Goal: Task Accomplishment & Management: Use online tool/utility

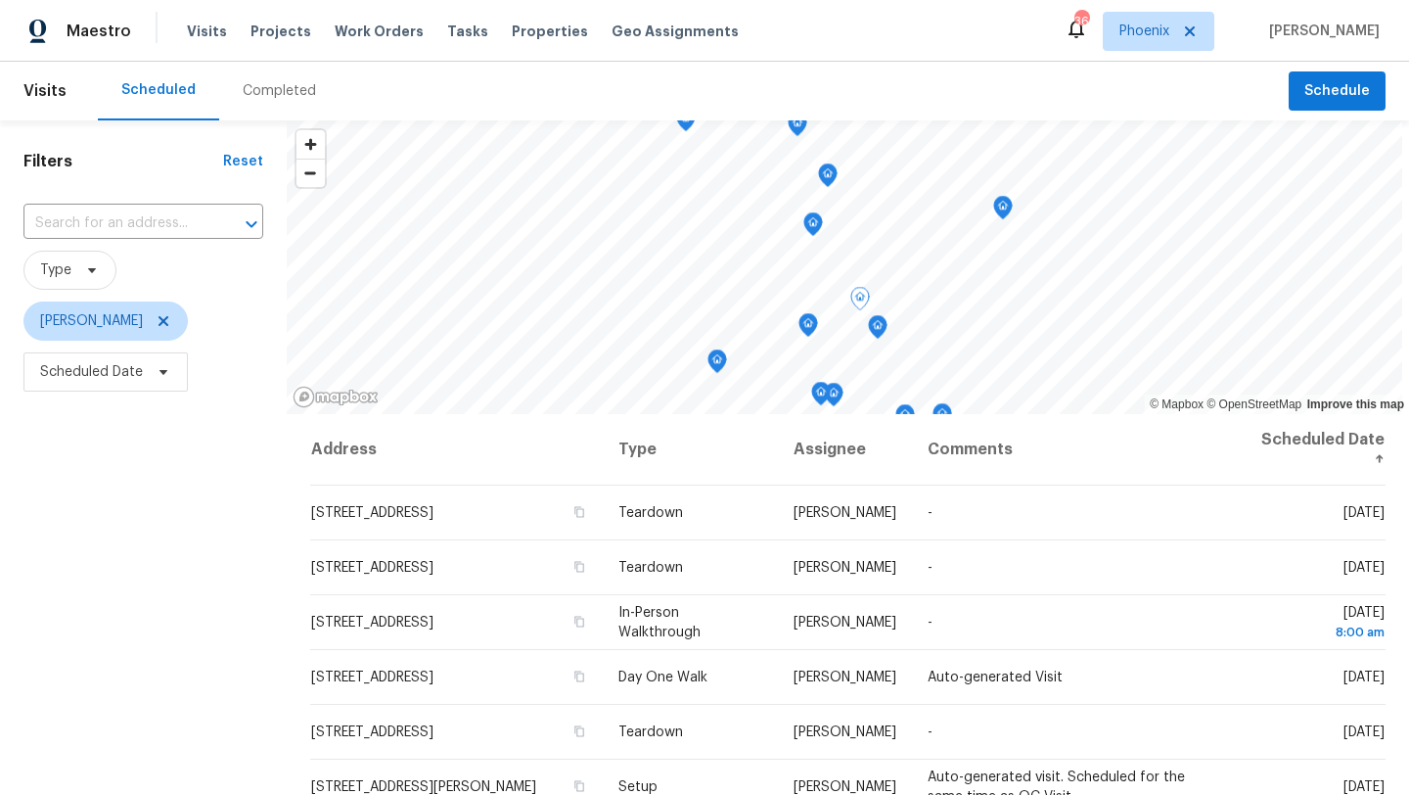
scroll to position [156, 0]
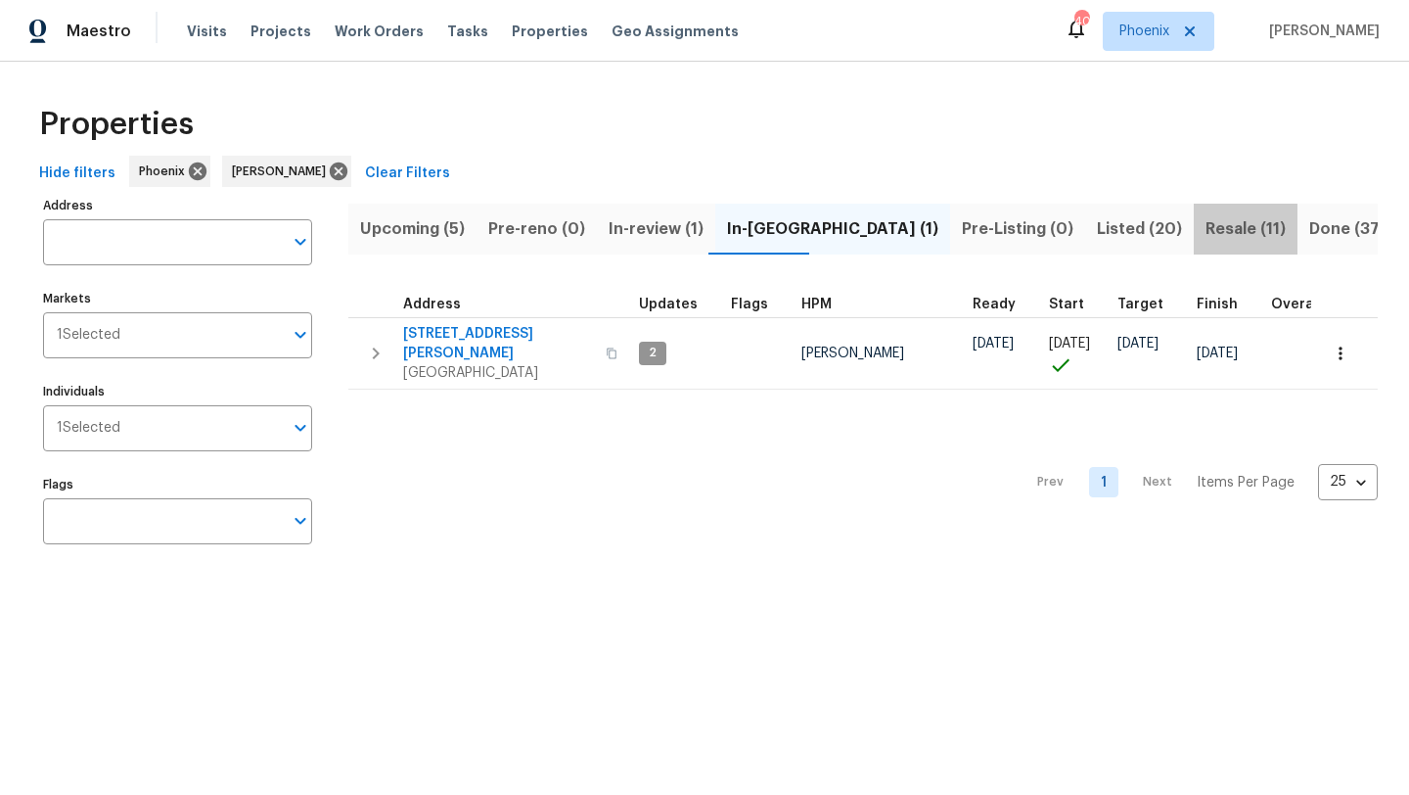
click at [1206, 231] on span "Resale (11)" at bounding box center [1246, 228] width 80 height 27
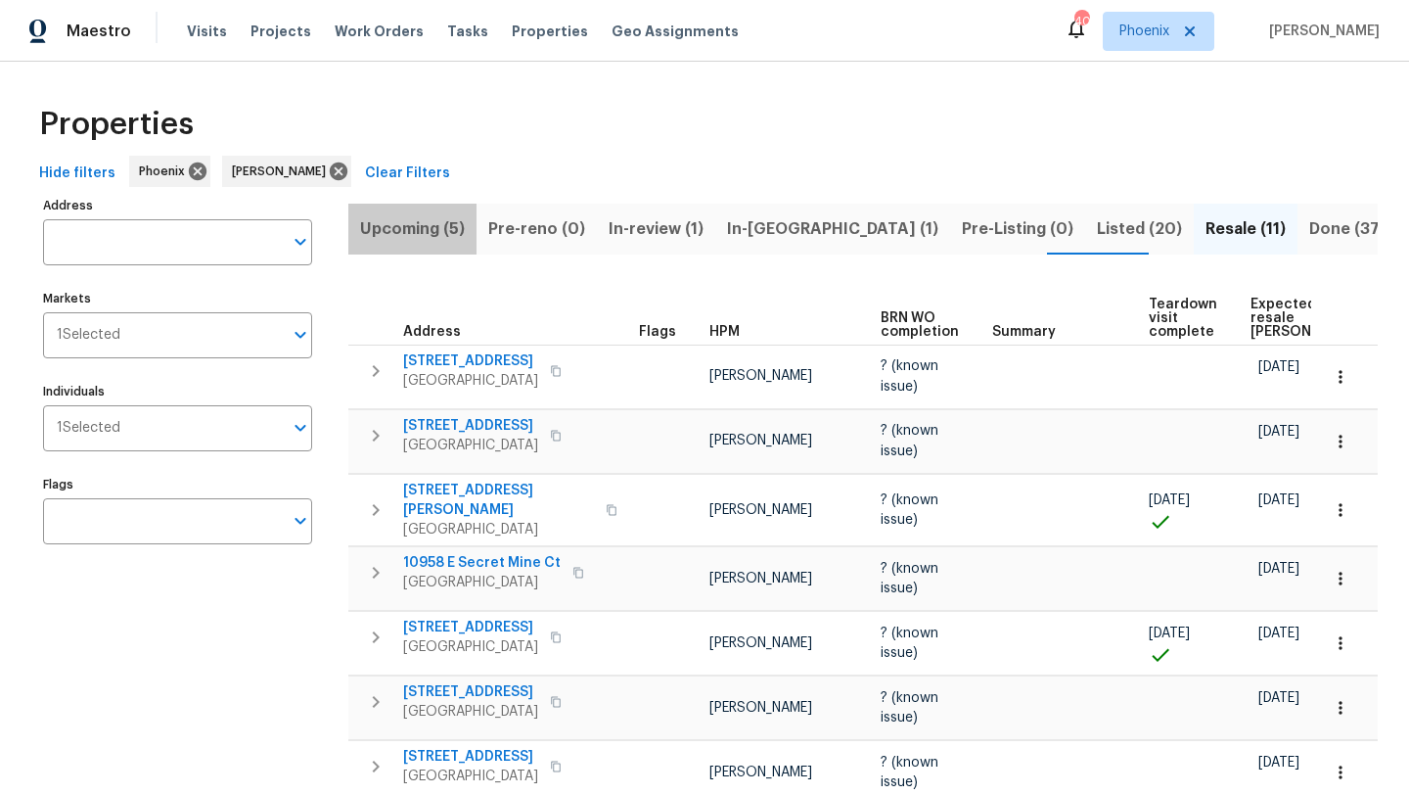
click at [409, 215] on span "Upcoming (5)" at bounding box center [412, 228] width 105 height 27
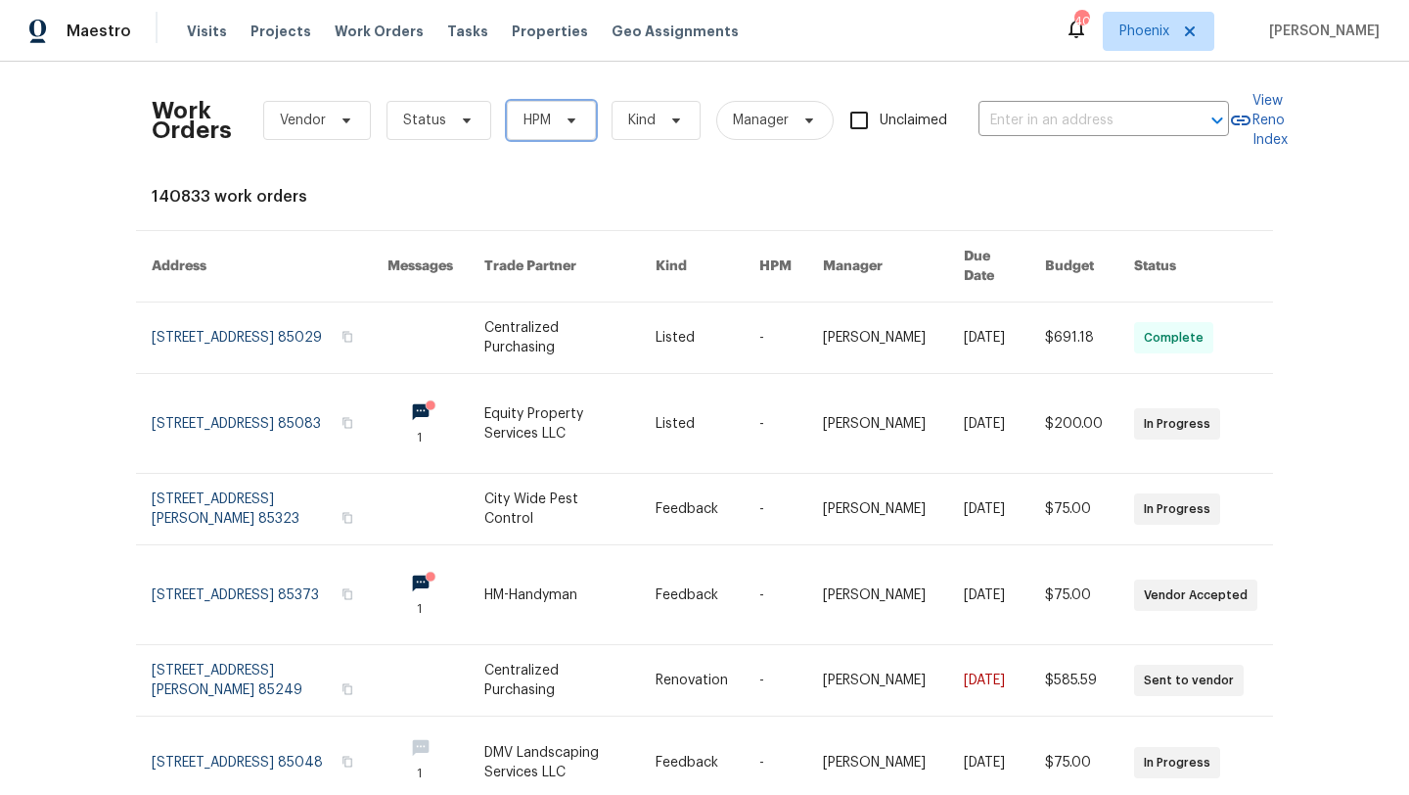
click at [550, 133] on span "HPM" at bounding box center [551, 120] width 89 height 39
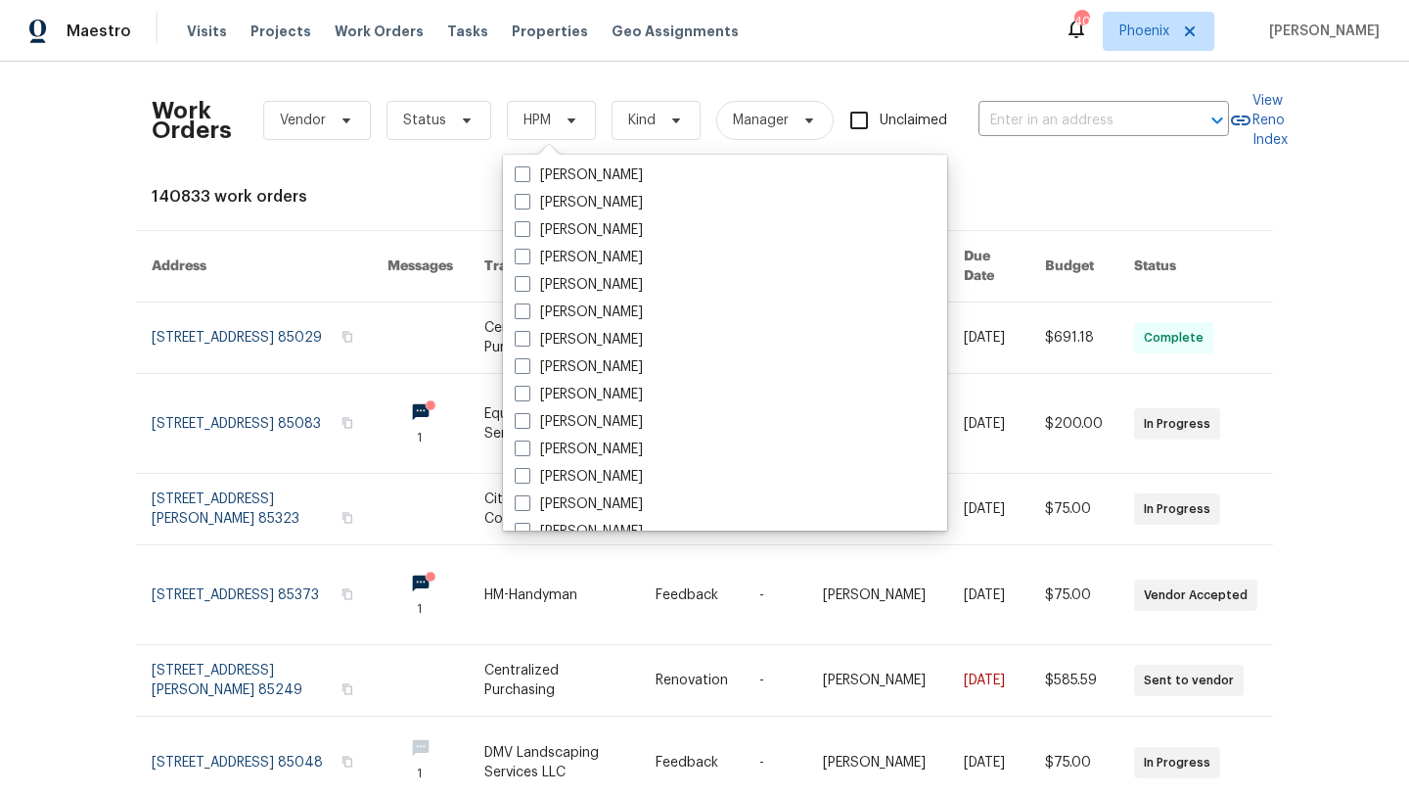
scroll to position [1174, 0]
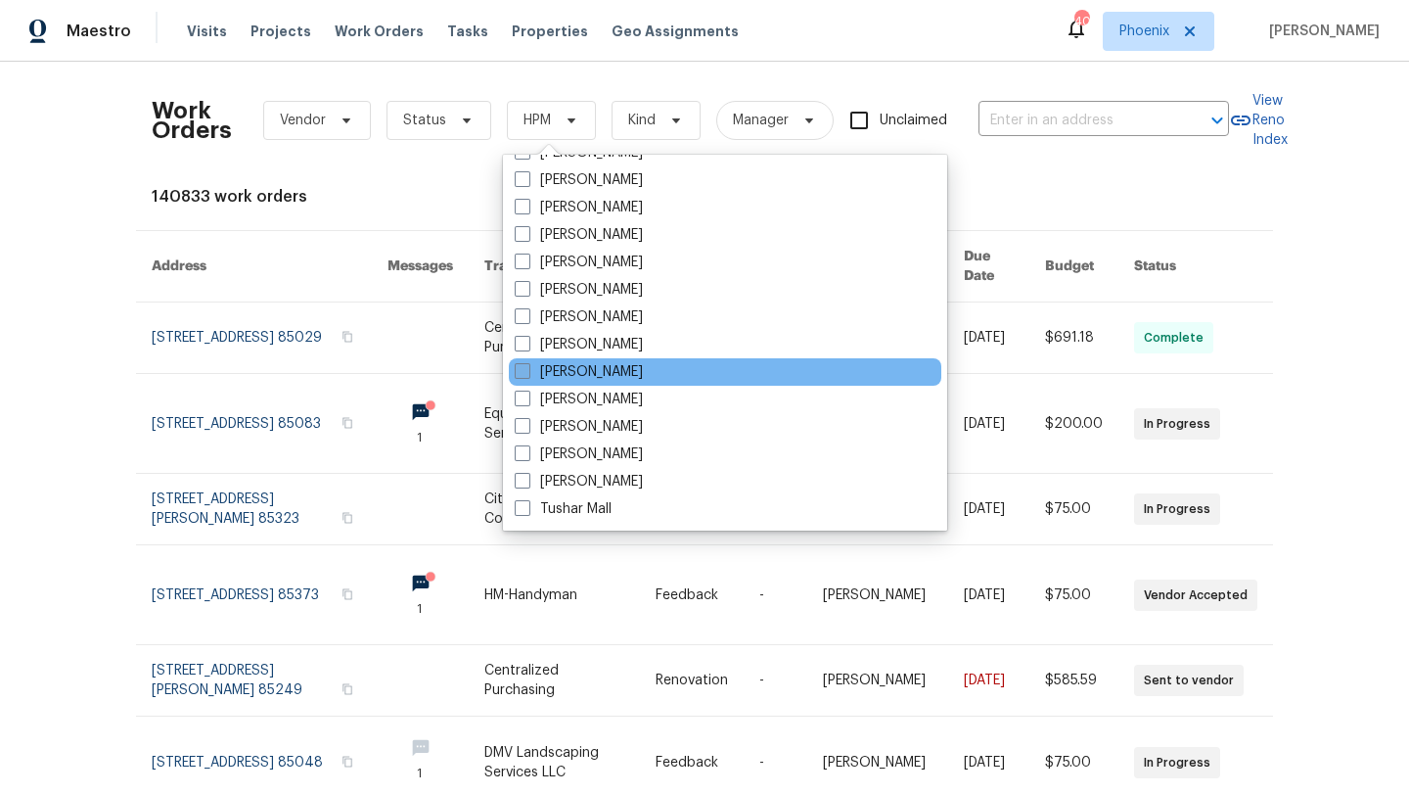
click at [522, 372] on span at bounding box center [523, 371] width 16 height 16
click at [522, 372] on input "[PERSON_NAME]" at bounding box center [521, 368] width 13 height 13
checkbox input "true"
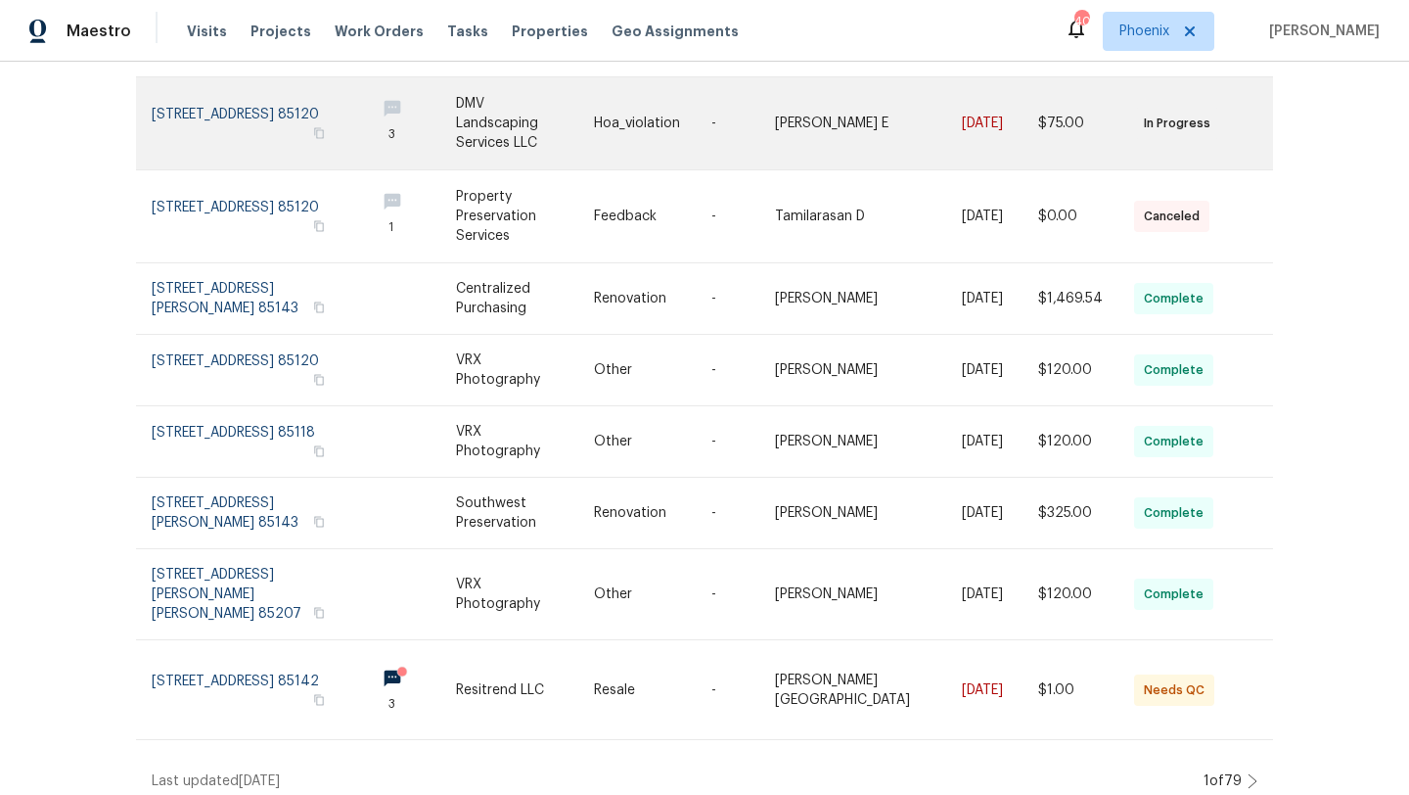
scroll to position [397, 0]
